Goal: Task Accomplishment & Management: Manage account settings

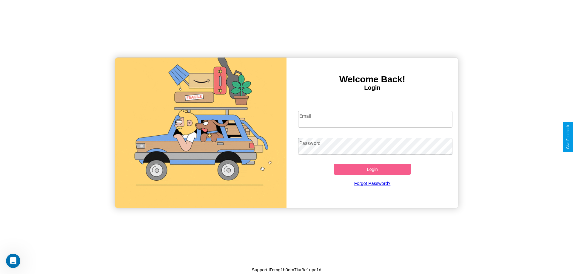
click at [375, 119] on input "Email" at bounding box center [375, 119] width 155 height 17
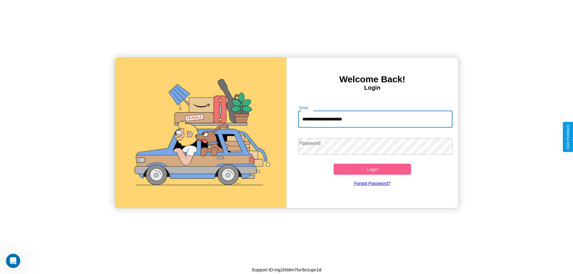
type input "**********"
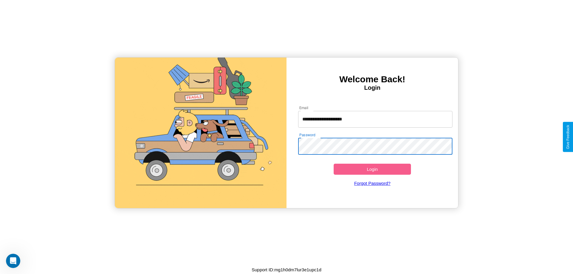
click at [372, 169] on button "Login" at bounding box center [371, 169] width 77 height 11
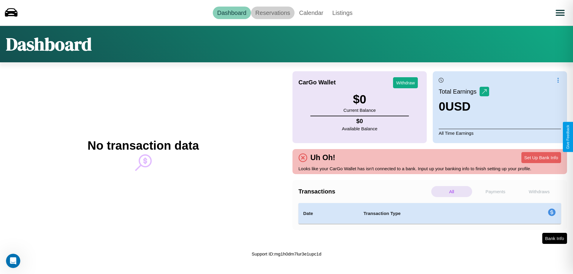
click at [272, 13] on link "Reservations" at bounding box center [273, 13] width 44 height 13
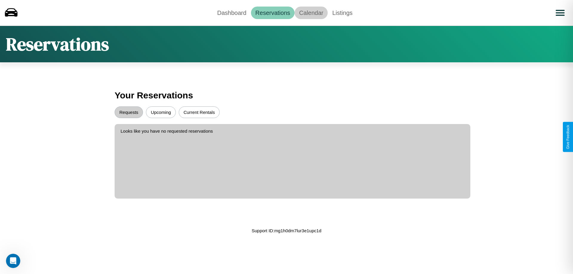
click at [311, 13] on link "Calendar" at bounding box center [310, 13] width 33 height 13
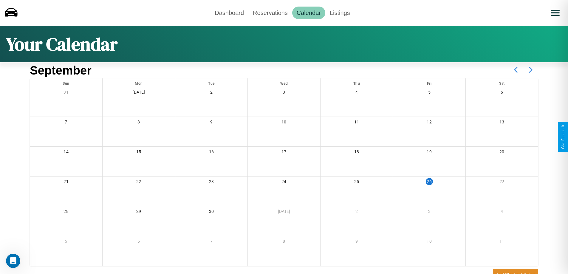
click at [531, 70] on icon at bounding box center [530, 69] width 15 height 15
